Goal: Use online tool/utility: Use online tool/utility

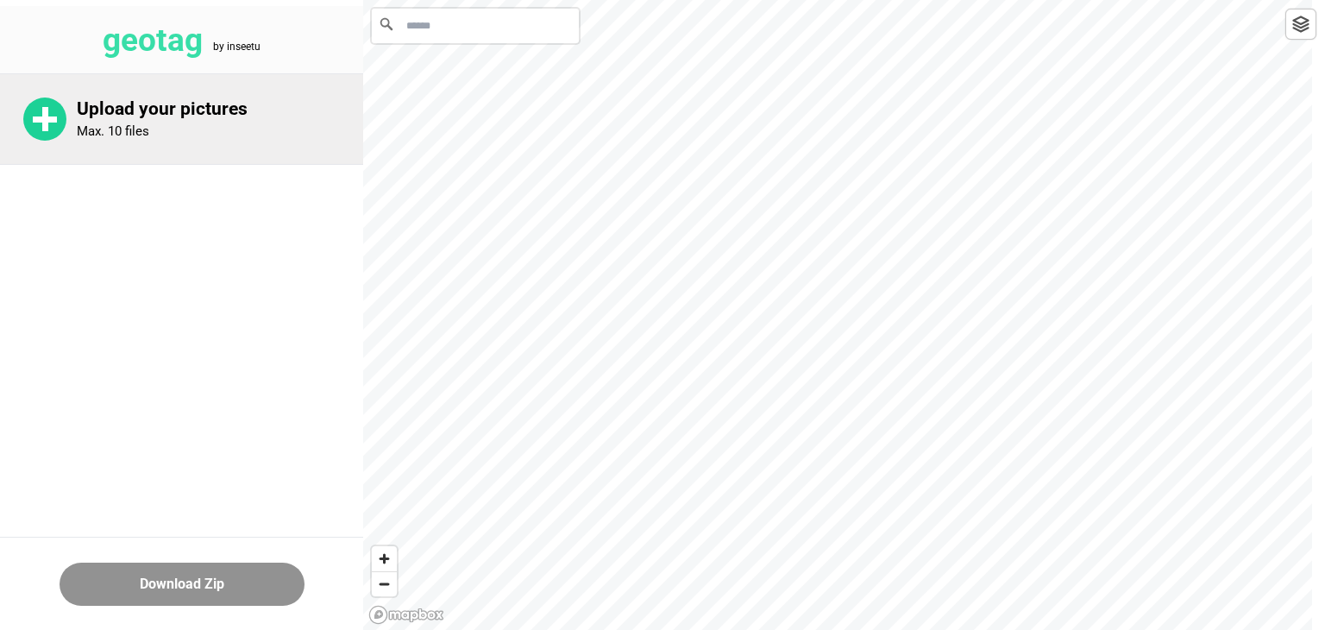
click at [41, 132] on circle at bounding box center [44, 119] width 43 height 43
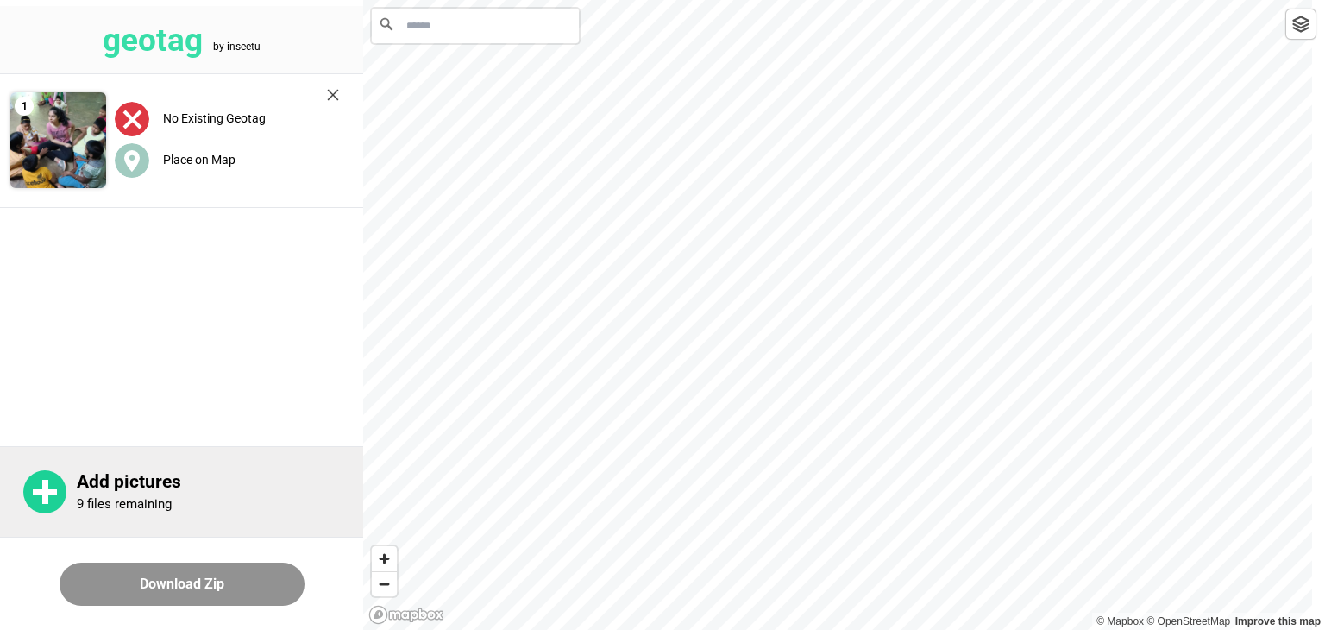
click at [119, 483] on p "Add pictures" at bounding box center [220, 482] width 286 height 22
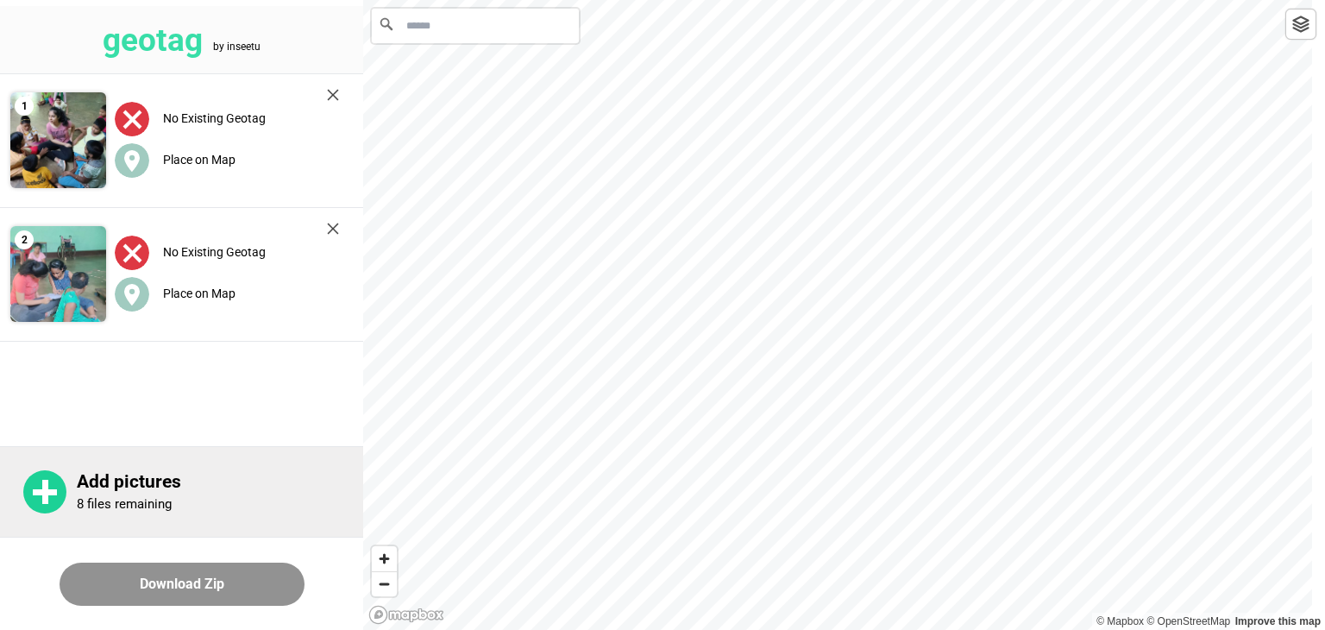
click at [130, 488] on p "Add pictures" at bounding box center [220, 482] width 286 height 22
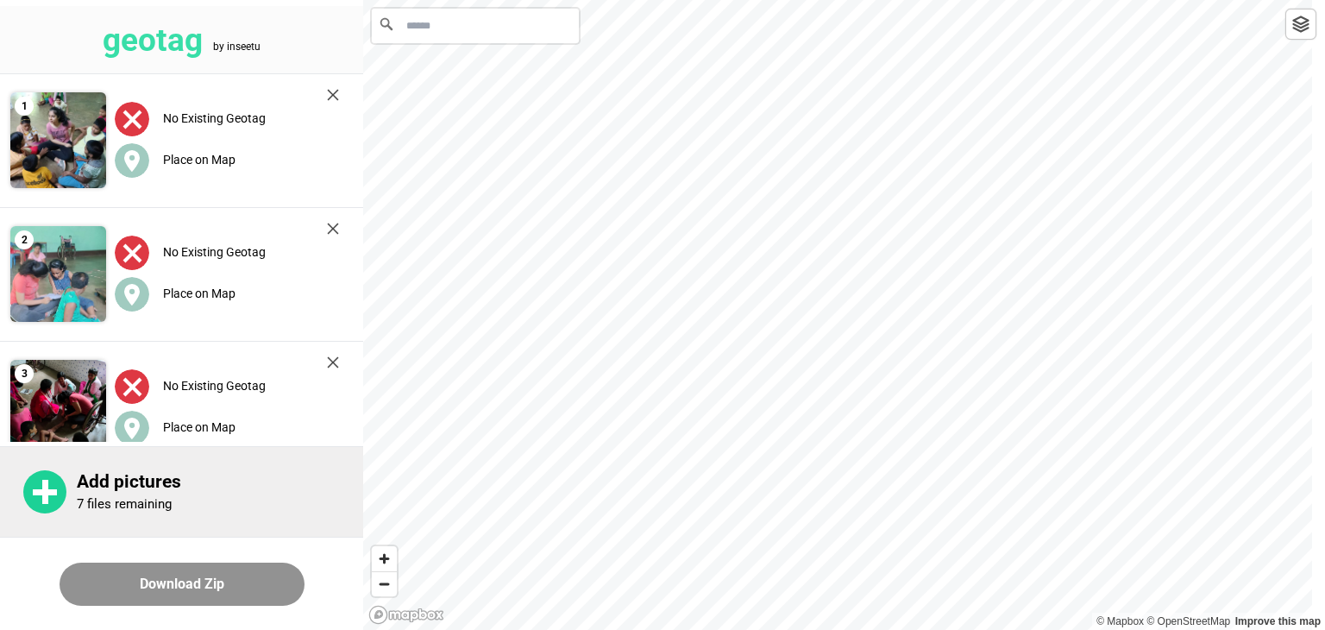
click at [139, 491] on p "Add pictures" at bounding box center [220, 482] width 286 height 22
click at [148, 494] on div "Add pictures 5 files remaining" at bounding box center [220, 491] width 286 height 41
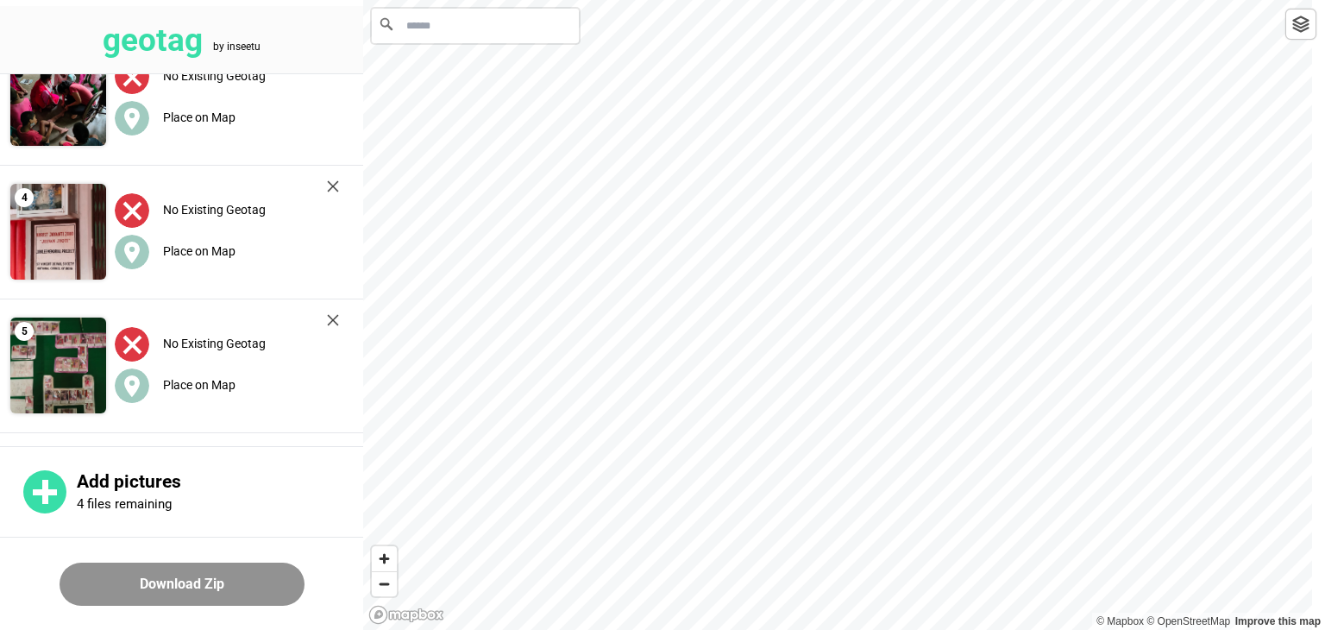
scroll to position [435, 0]
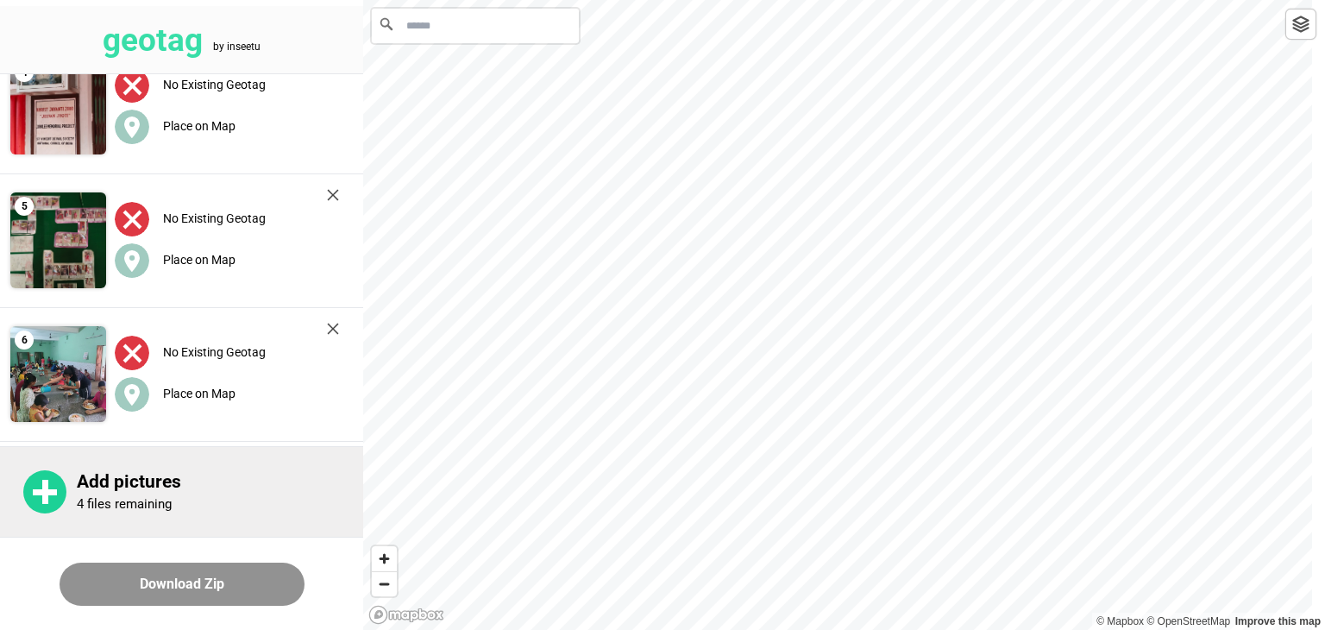
click at [172, 500] on div "Add pictures 4 files remaining" at bounding box center [220, 491] width 286 height 41
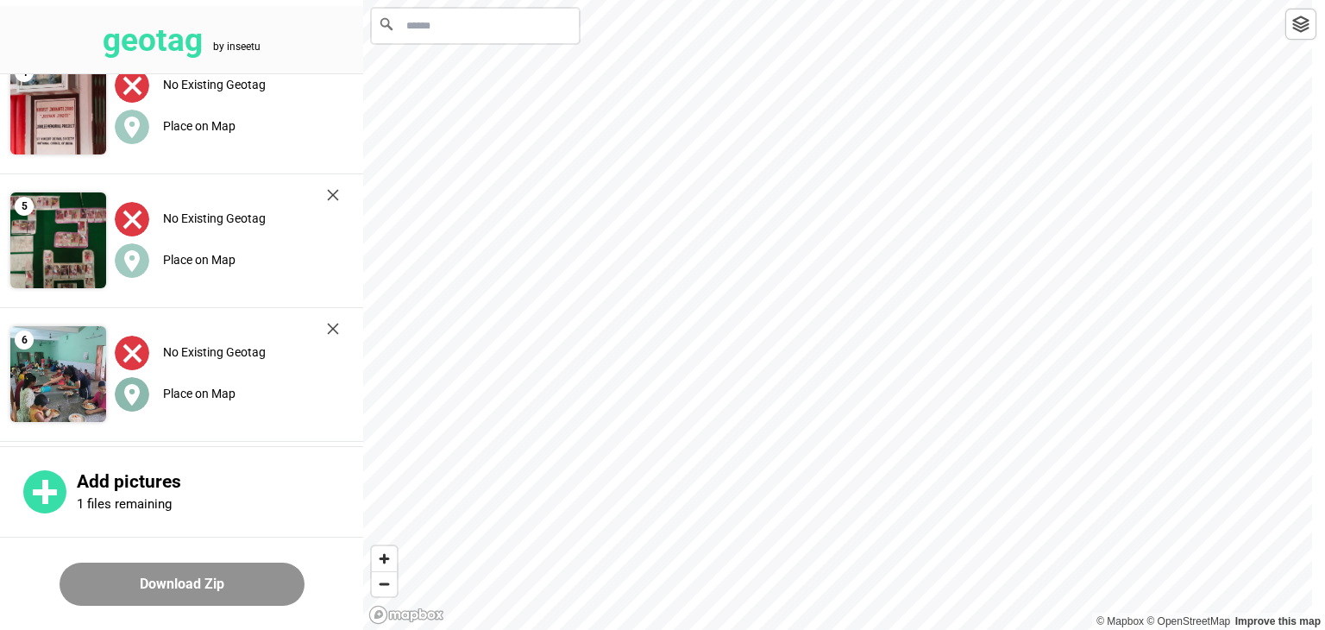
scroll to position [836, 0]
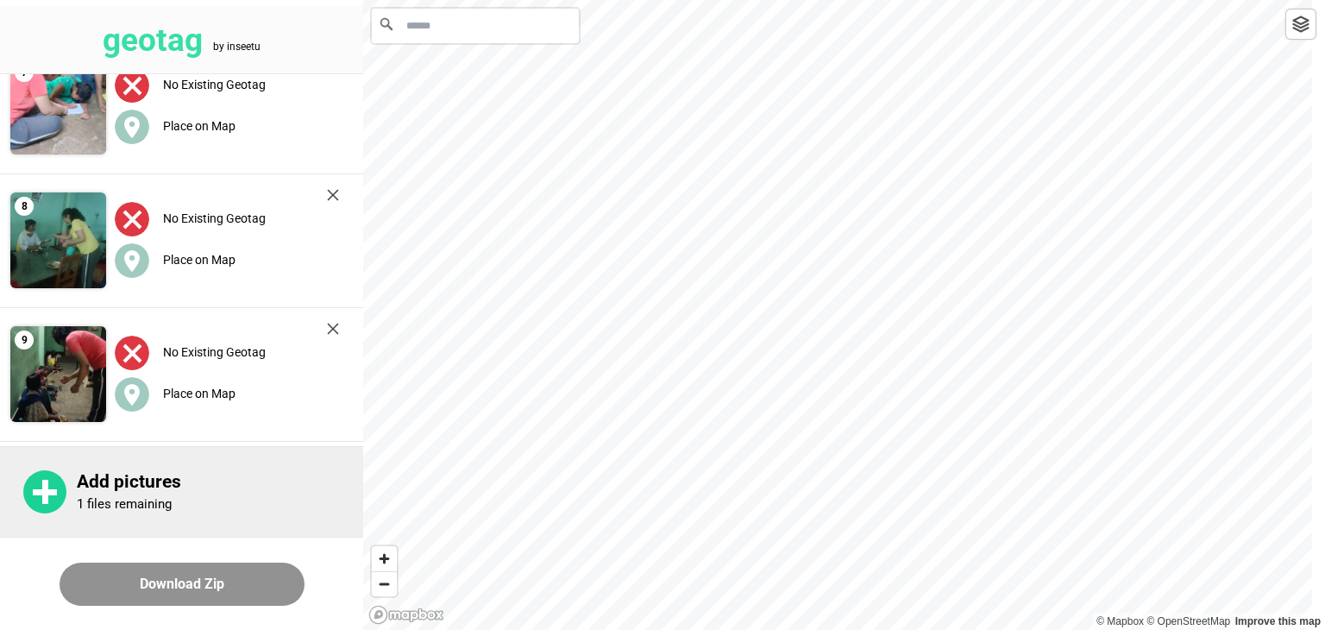
click at [122, 490] on p "Add pictures" at bounding box center [220, 482] width 286 height 22
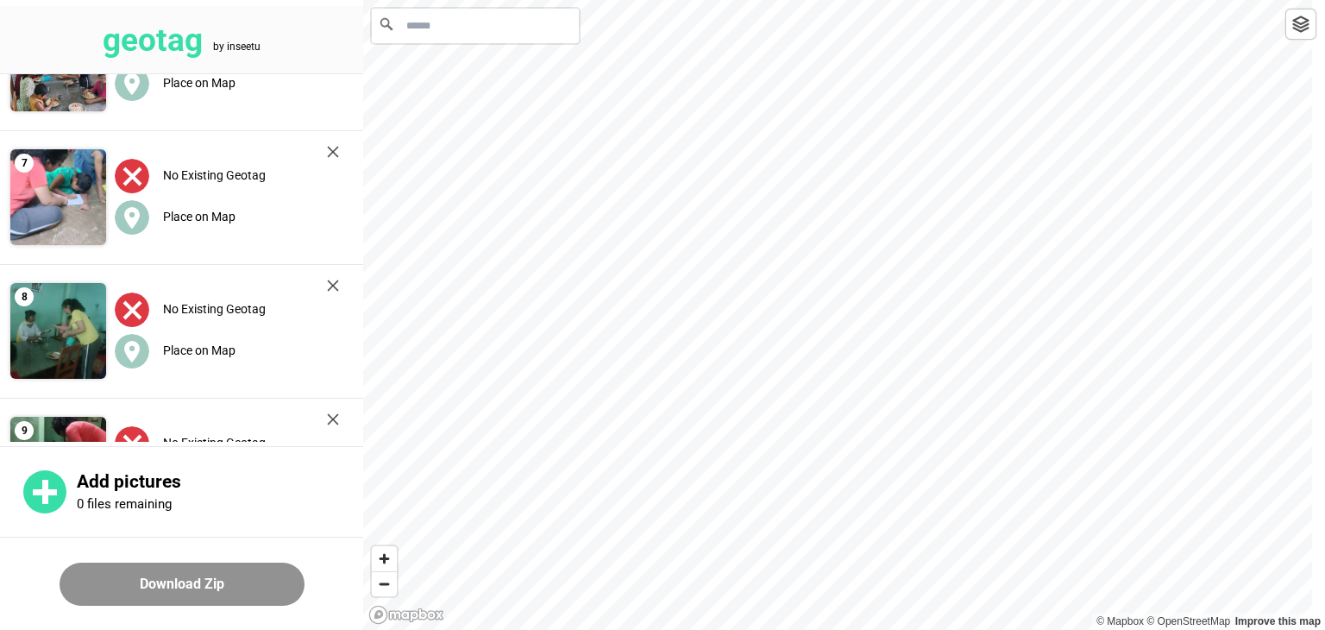
scroll to position [970, 0]
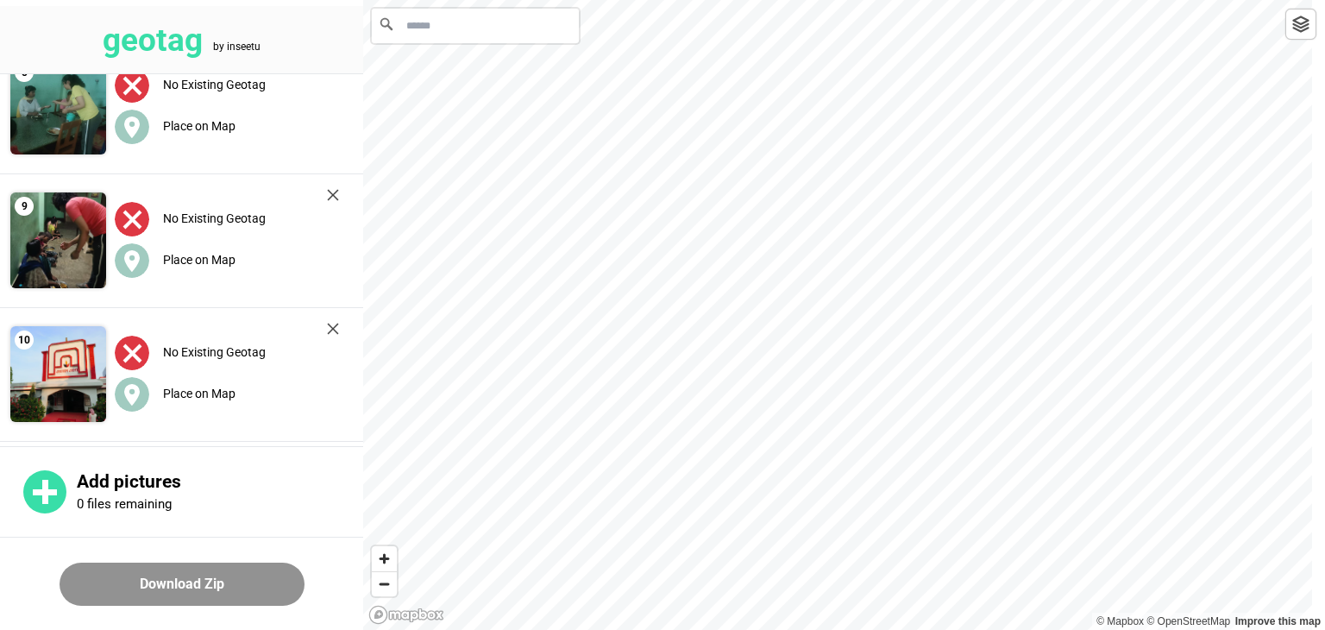
click at [180, 586] on button "Download Zip" at bounding box center [182, 584] width 245 height 43
click at [476, 25] on input "Search" at bounding box center [475, 26] width 207 height 35
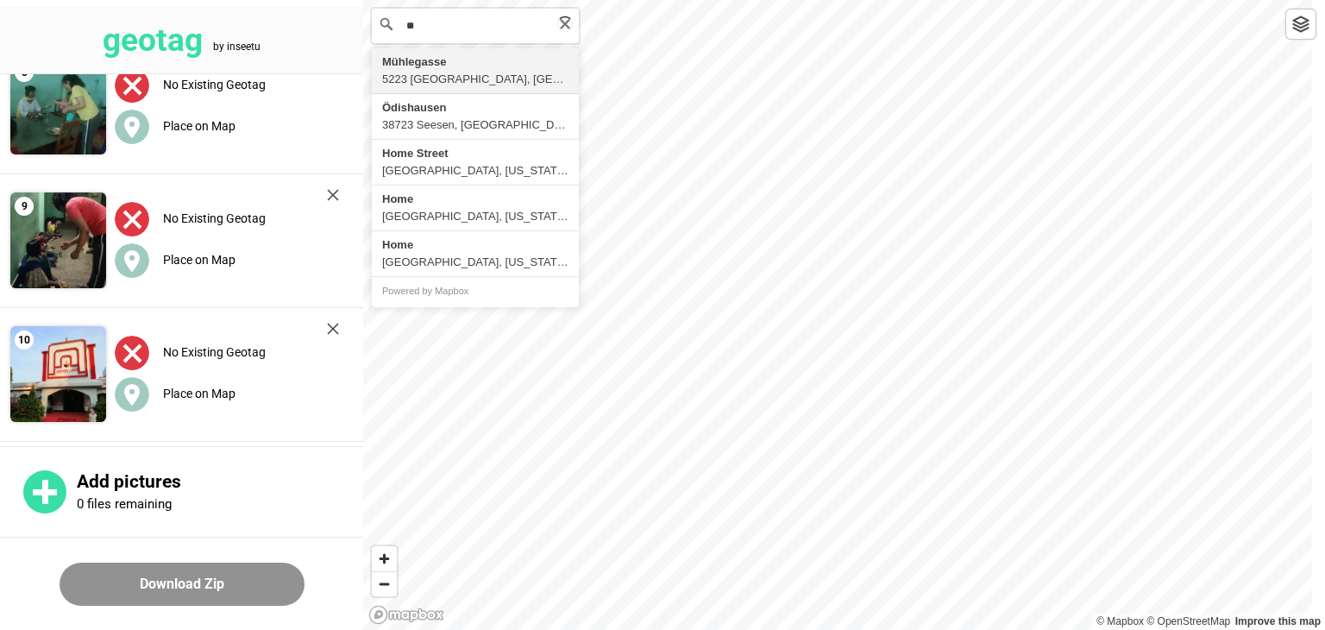
type input "*"
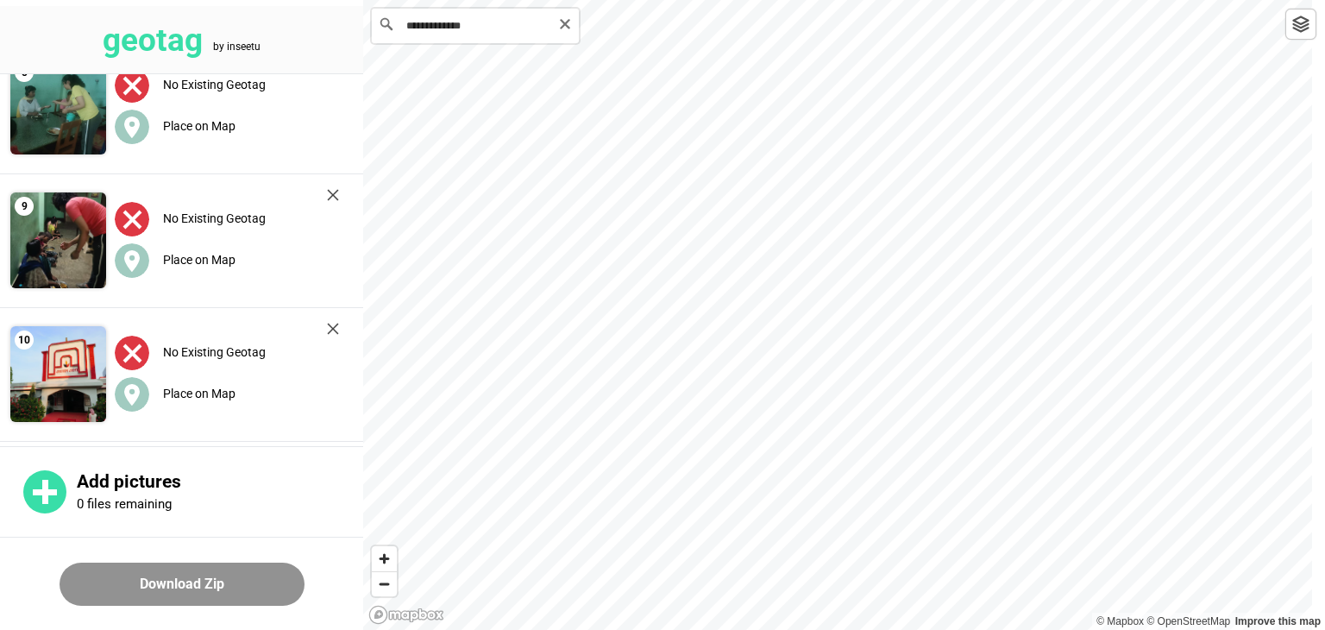
click at [500, 34] on input "**********" at bounding box center [475, 26] width 207 height 35
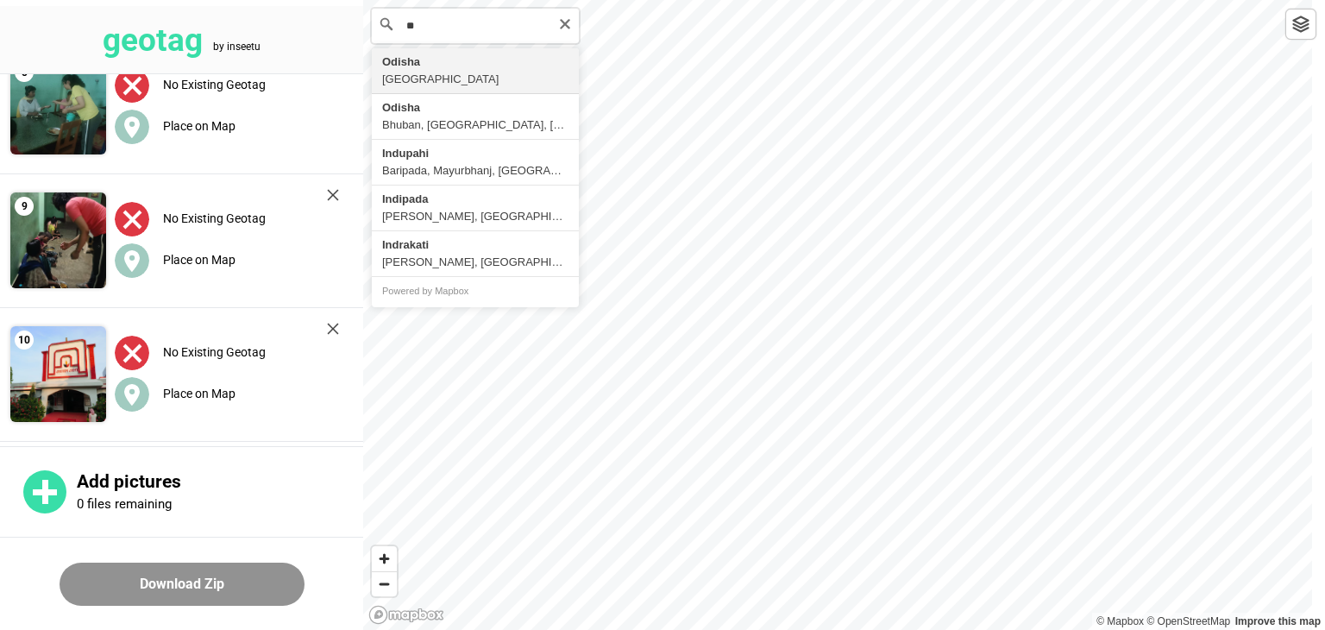
type input "*"
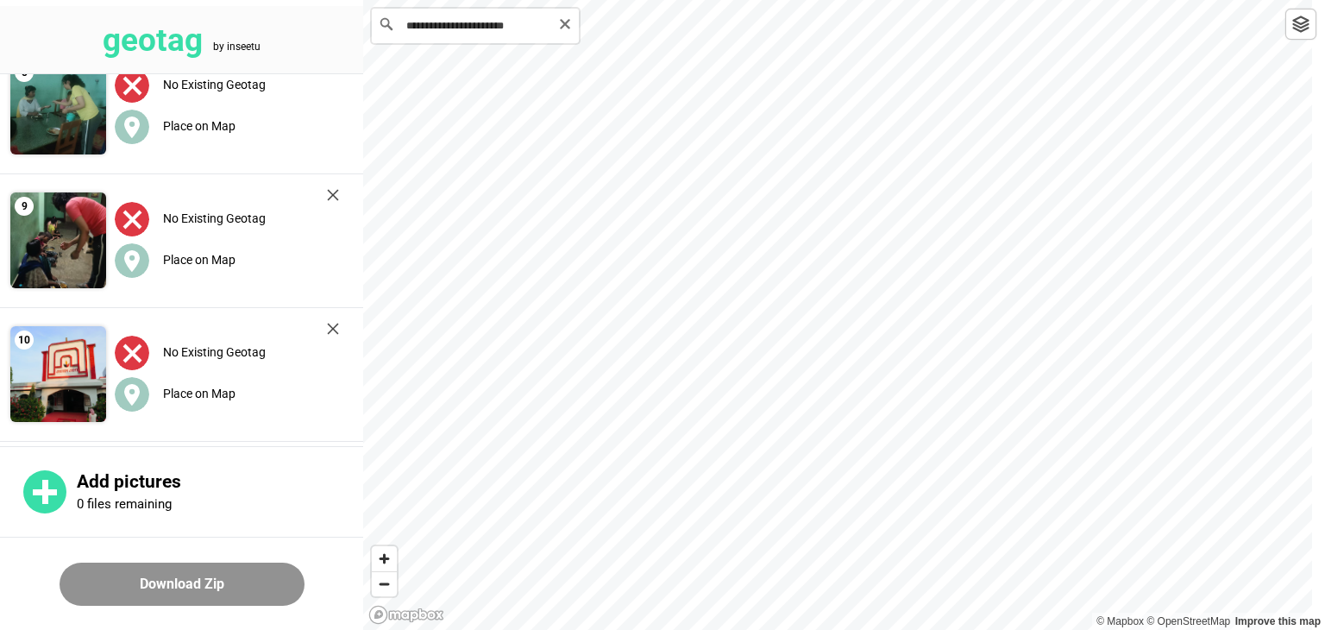
click at [408, 22] on input "**********" at bounding box center [475, 26] width 207 height 35
click at [135, 268] on icon at bounding box center [132, 261] width 16 height 22
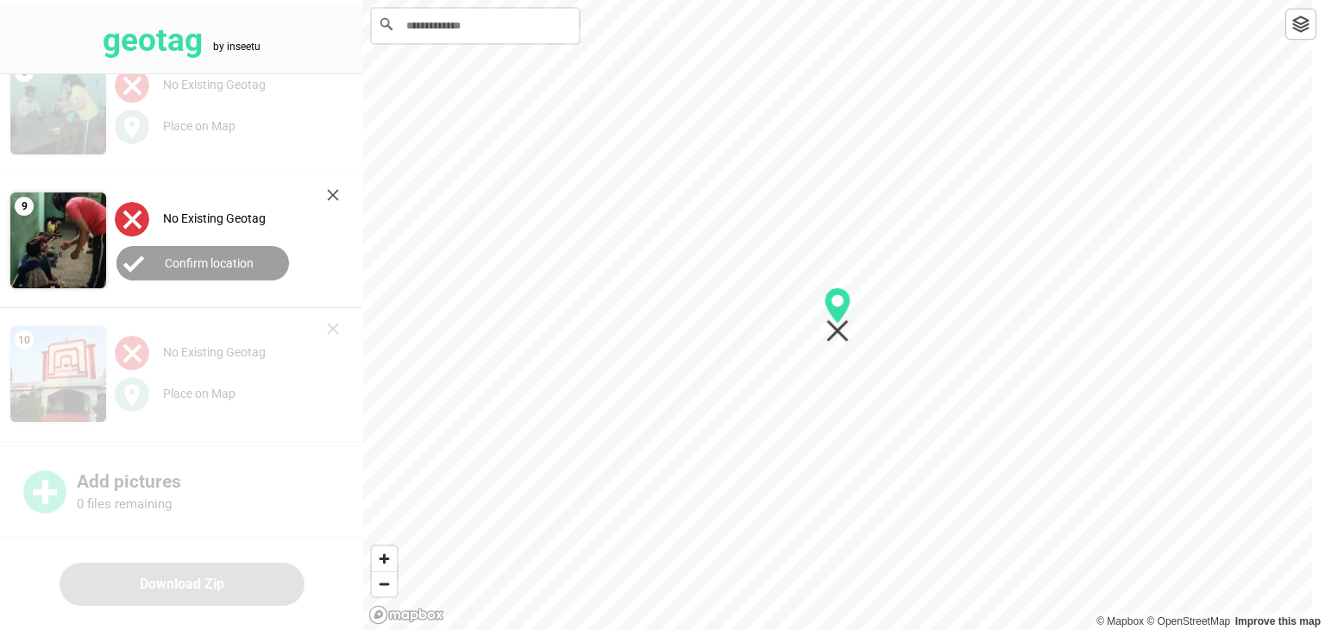
click at [161, 267] on button "Confirm location" at bounding box center [202, 263] width 173 height 35
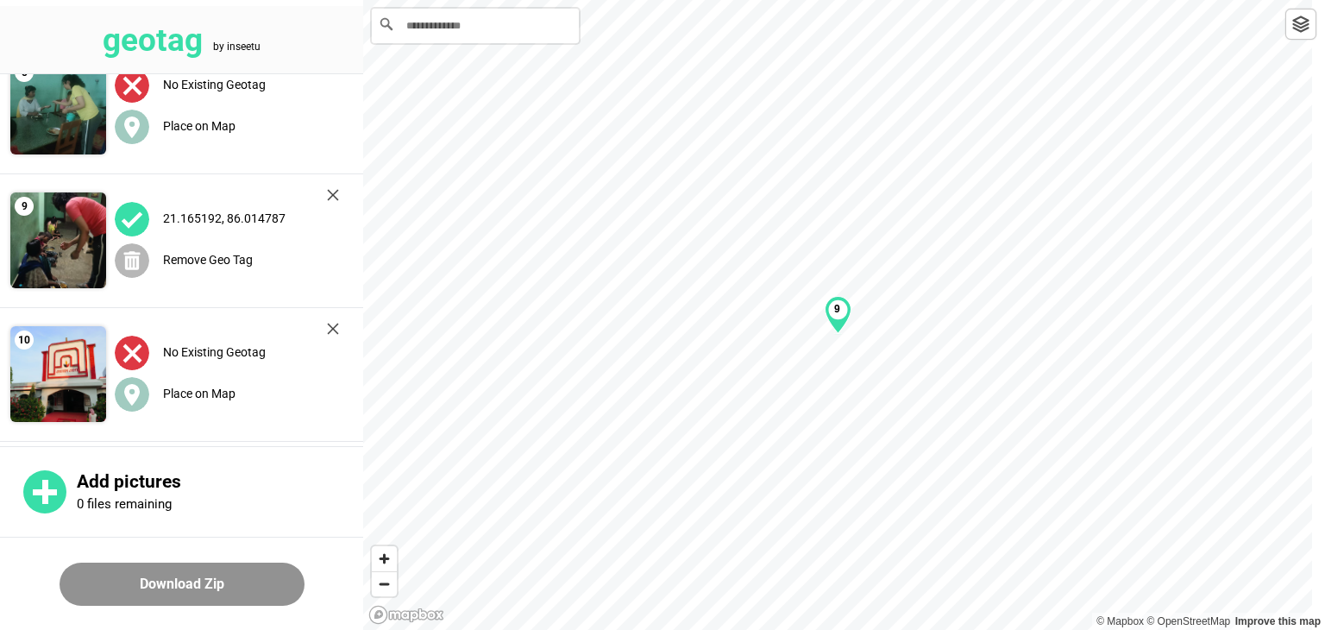
click at [139, 267] on circle at bounding box center [132, 260] width 35 height 35
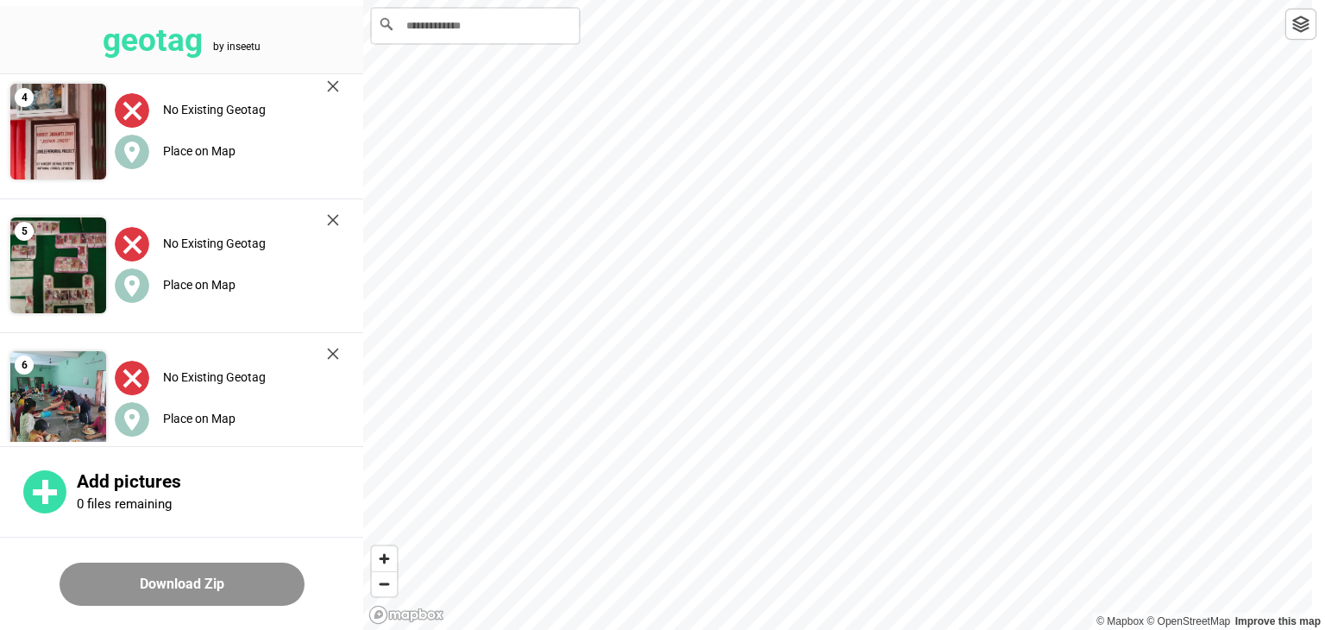
scroll to position [0, 0]
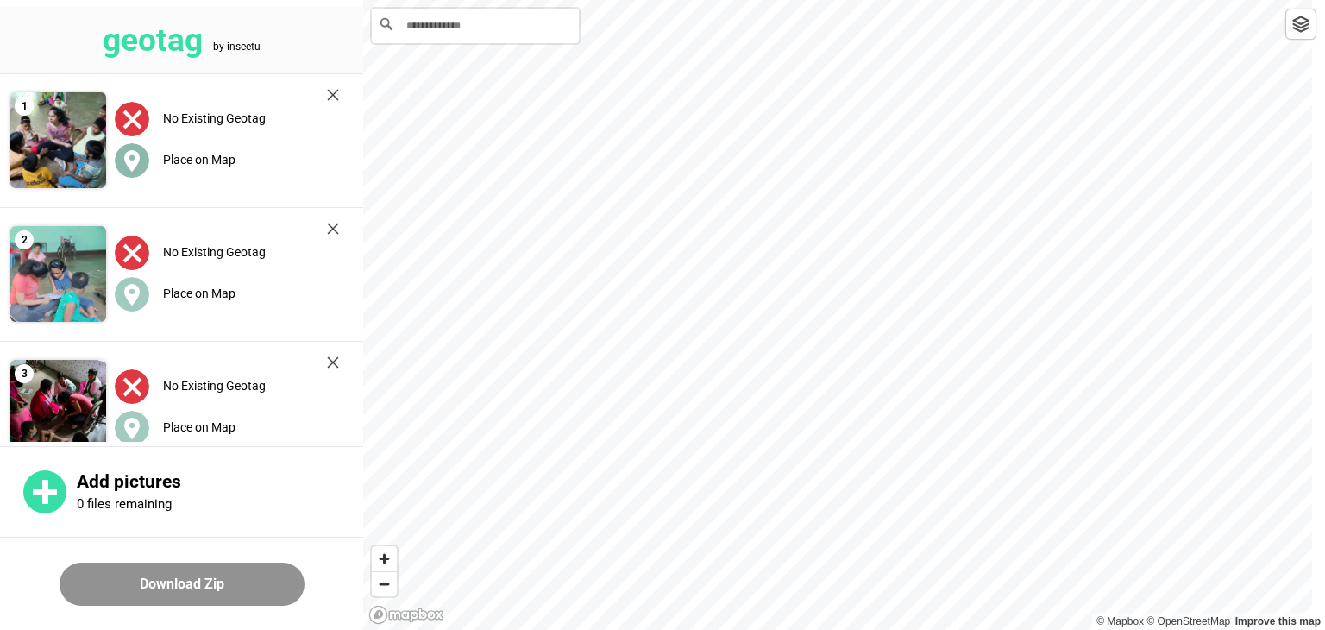
click at [135, 177] on circle at bounding box center [132, 160] width 35 height 35
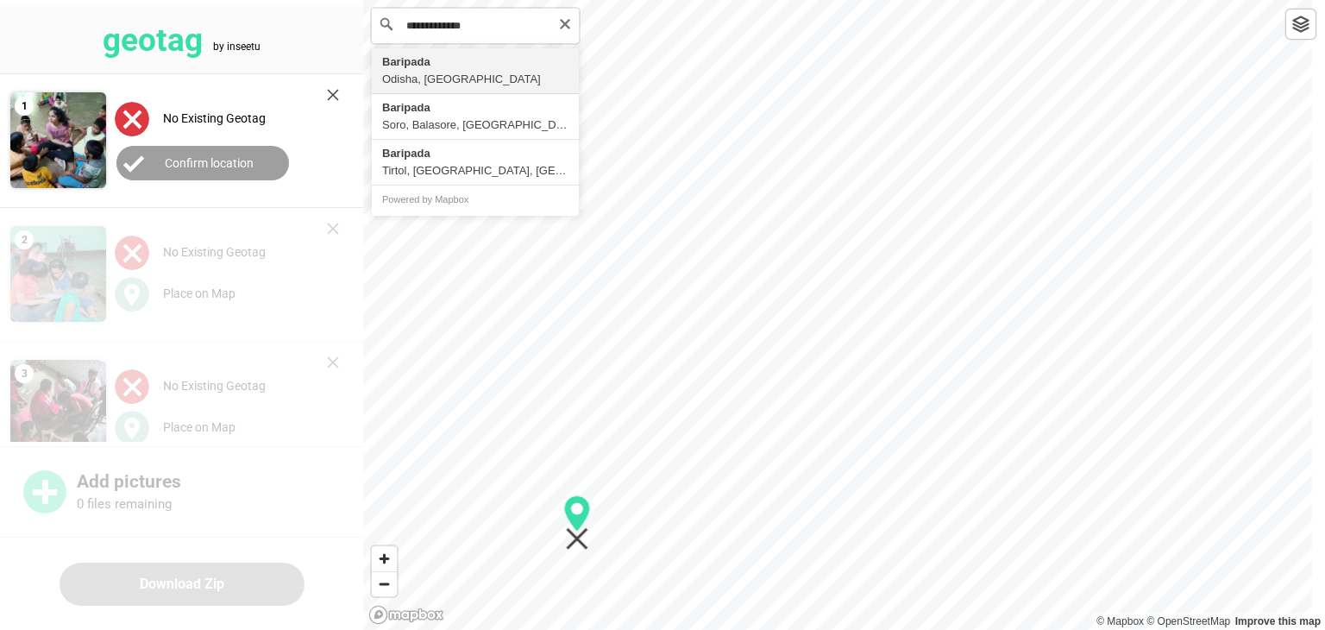
click at [437, 37] on input "**********" at bounding box center [475, 26] width 207 height 35
type input "**********"
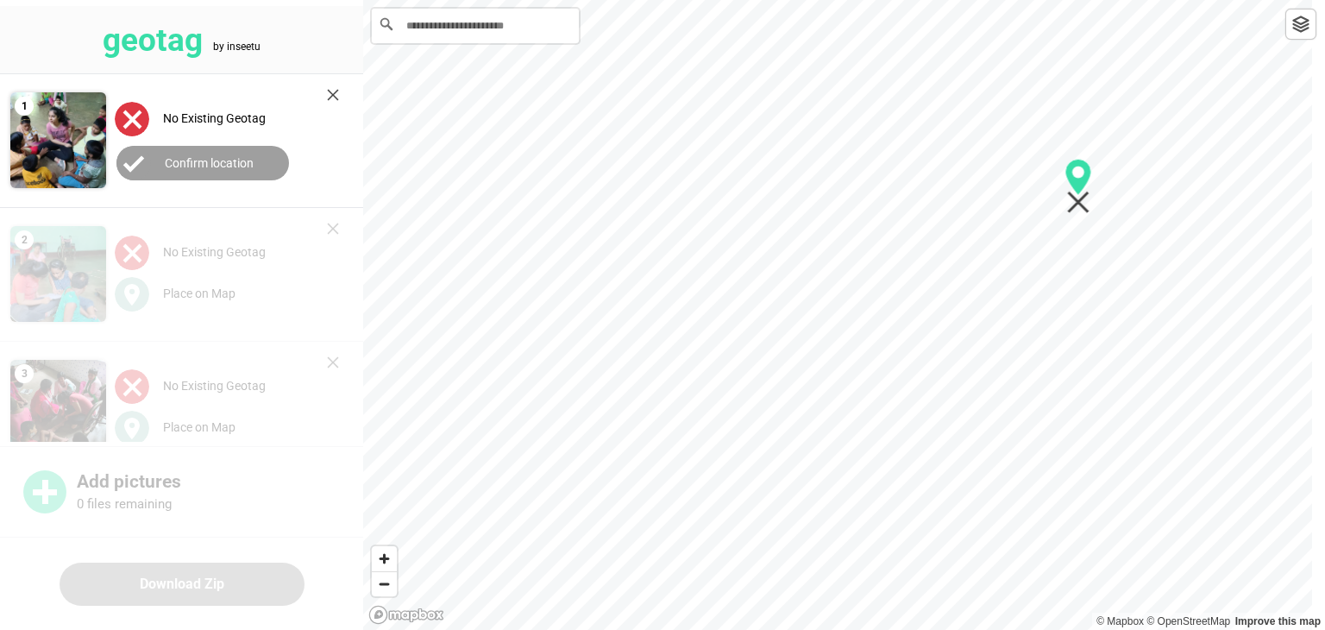
click at [238, 160] on label "Confirm location" at bounding box center [209, 163] width 89 height 14
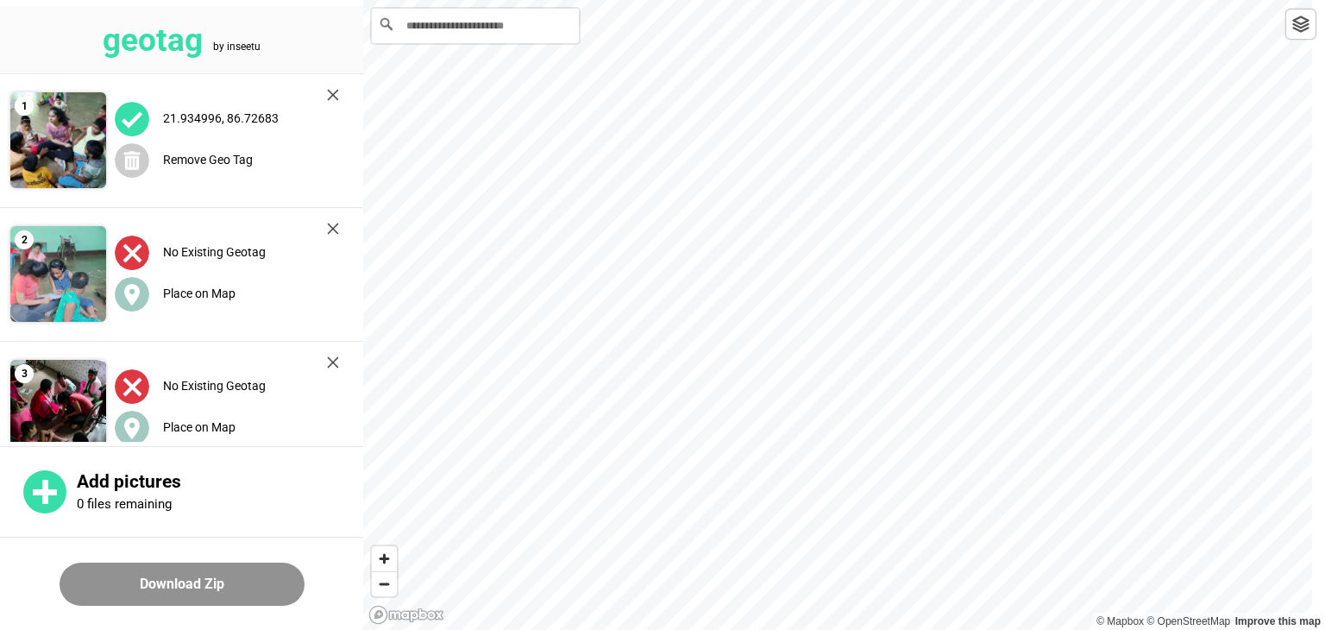
click at [1131, 0] on html "**********" at bounding box center [662, 0] width 1325 height 0
click at [183, 292] on label "Place on Map" at bounding box center [199, 293] width 72 height 14
